Goal: Navigation & Orientation: Find specific page/section

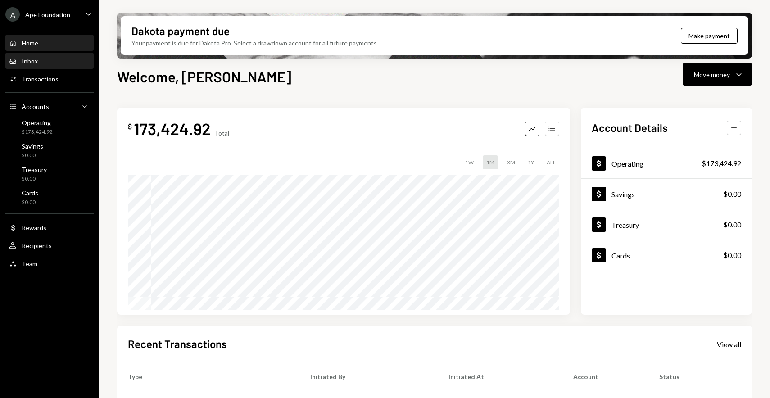
click at [47, 66] on div "Inbox Inbox" at bounding box center [49, 61] width 81 height 15
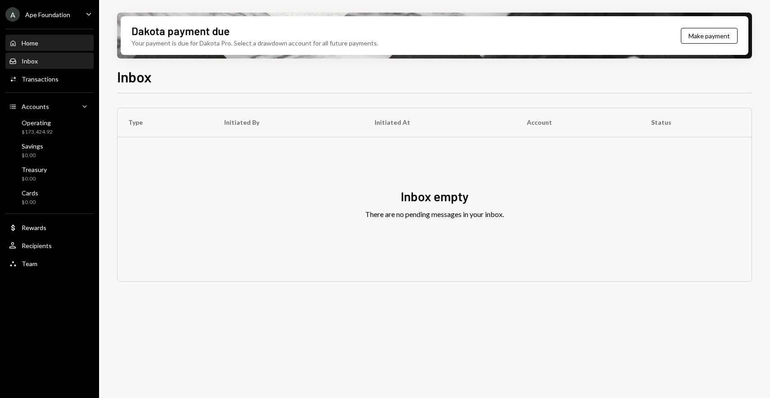
click at [47, 46] on div "Home Home" at bounding box center [49, 43] width 81 height 8
